Goal: Navigation & Orientation: Find specific page/section

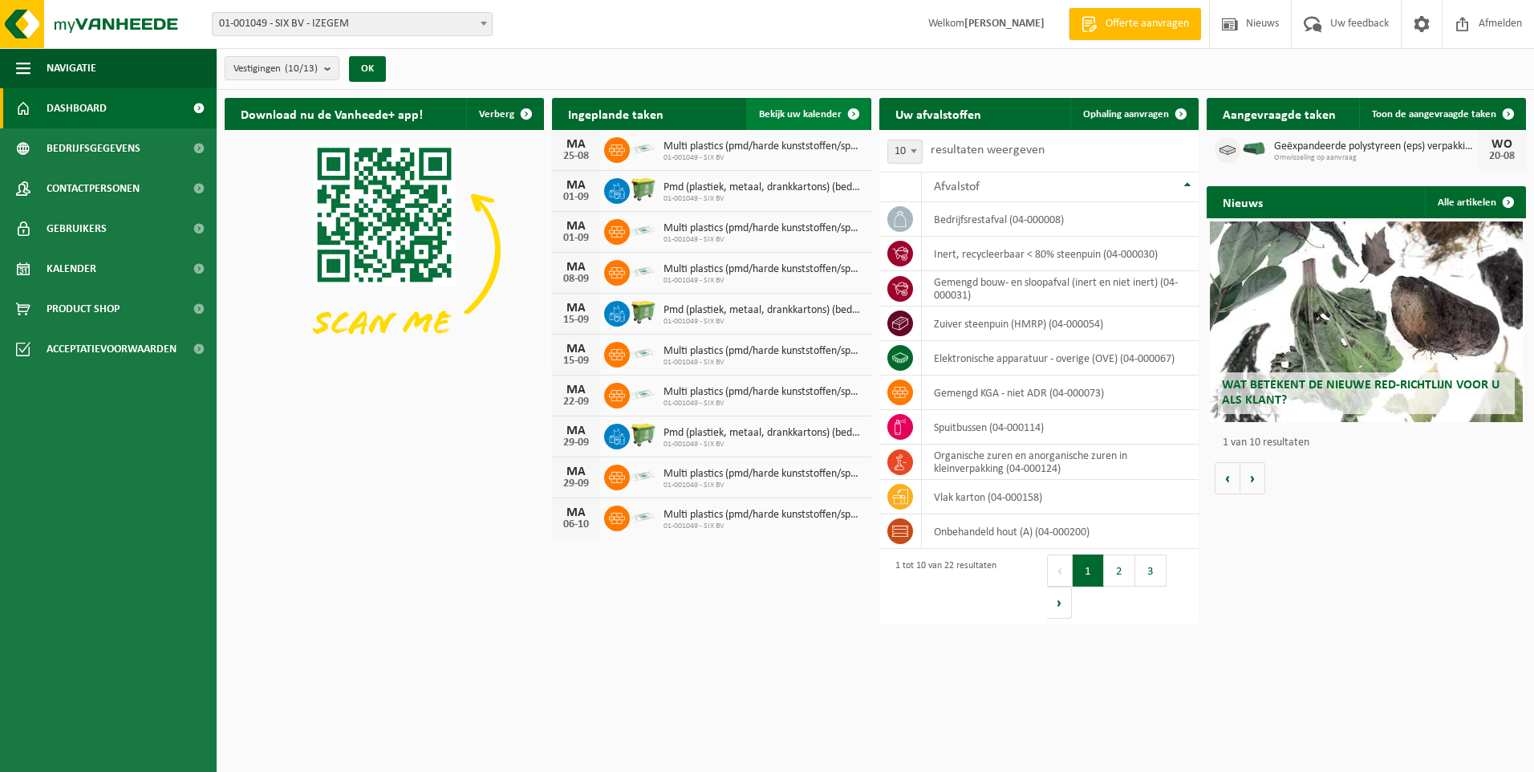
click at [851, 115] on span at bounding box center [854, 114] width 32 height 32
click at [858, 116] on span at bounding box center [854, 114] width 32 height 32
